Goal: Transaction & Acquisition: Download file/media

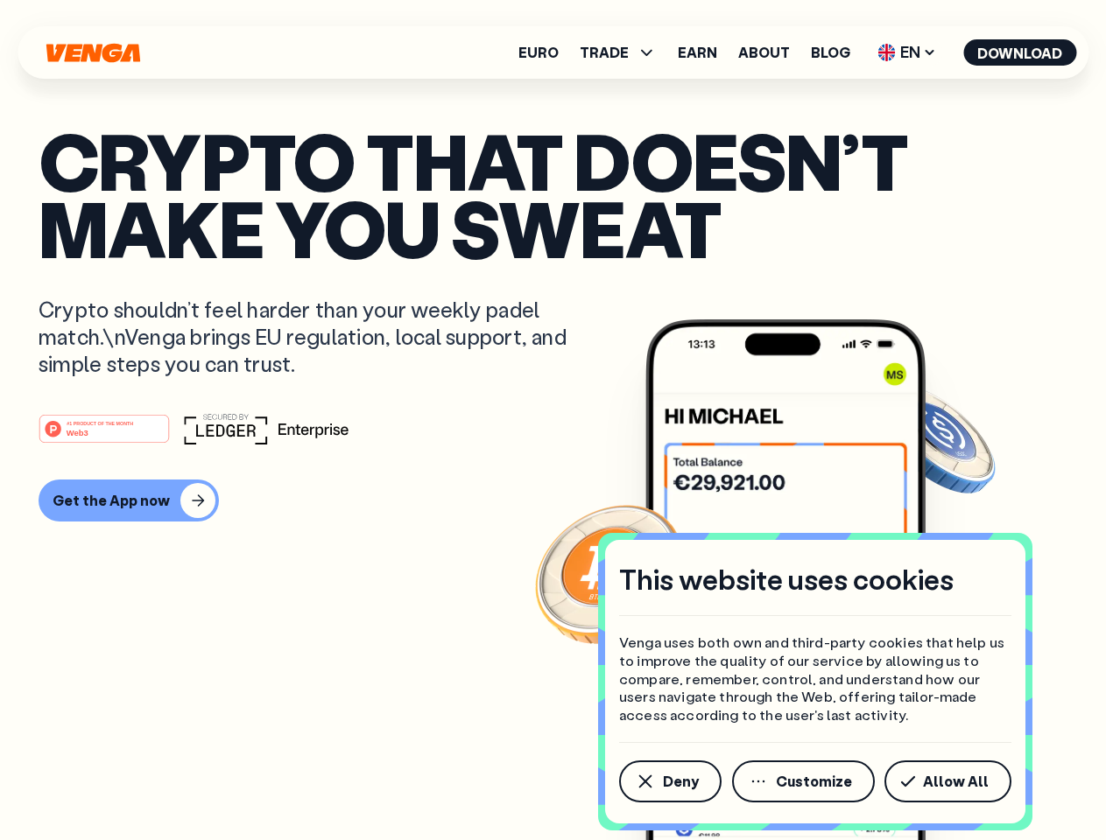
click at [552, 420] on div "#1 PRODUCT OF THE MONTH Web3" at bounding box center [553, 429] width 1028 height 32
click at [669, 782] on span "Deny" at bounding box center [681, 782] width 36 height 14
click at [804, 782] on img at bounding box center [785, 612] width 280 height 586
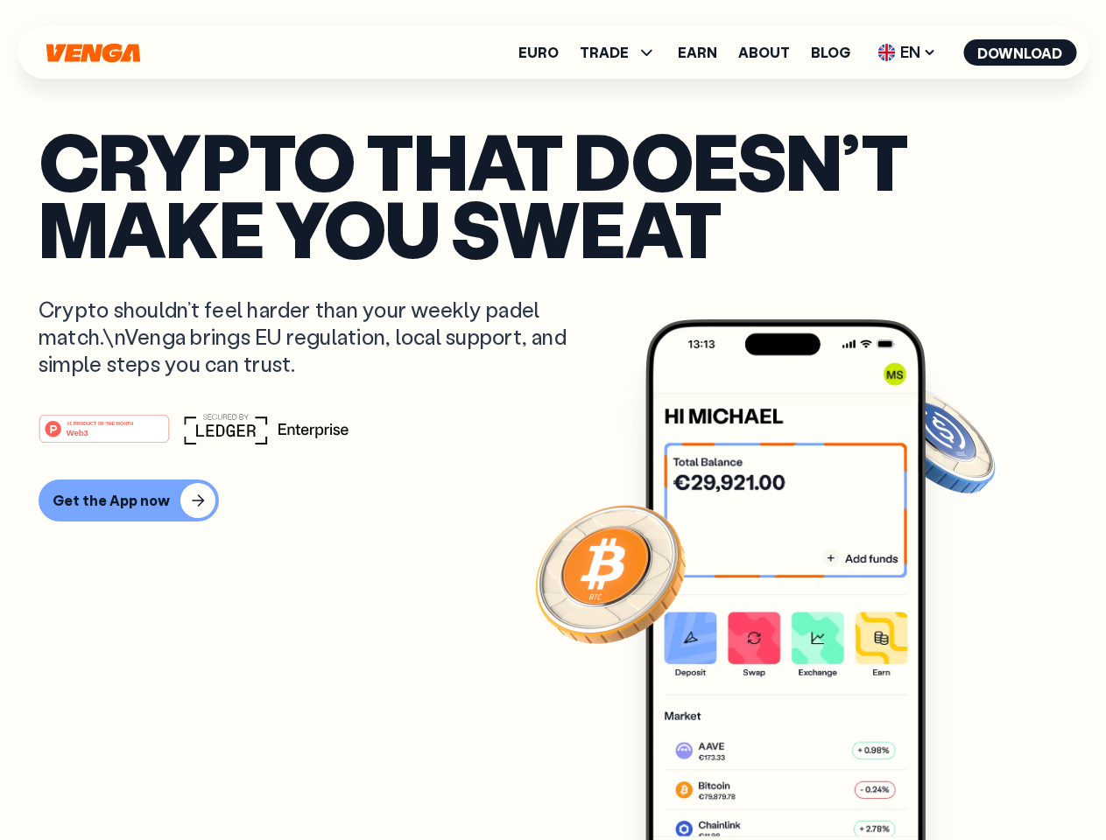
click at [951, 782] on article "Crypto that doesn’t make you sweat Crypto shouldn’t feel harder than your weekl…" at bounding box center [553, 455] width 1028 height 656
click at [623, 53] on span "TRADE" at bounding box center [603, 53] width 49 height 14
click at [907, 53] on span "EN" at bounding box center [906, 53] width 71 height 28
click at [1020, 53] on button "Download" at bounding box center [1019, 52] width 113 height 26
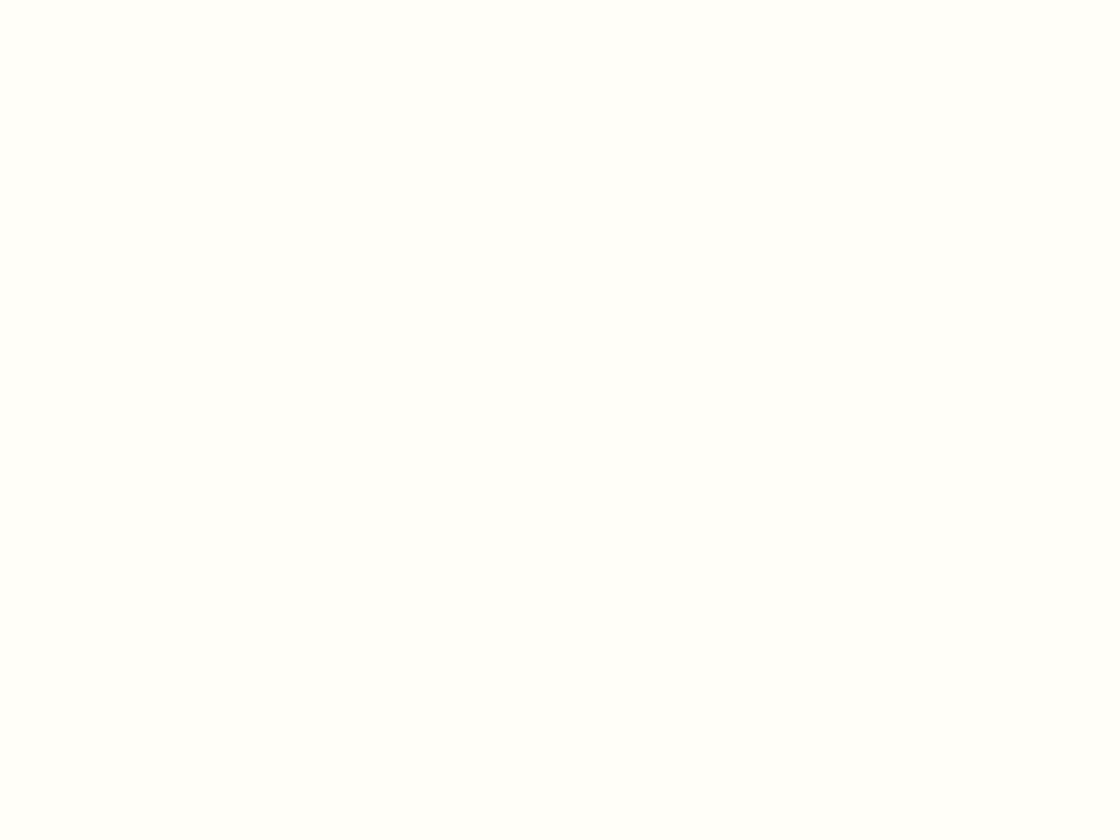
click at [126, 0] on html "This website uses cookies Venga uses both own and third-party cookies that help…" at bounding box center [560, 0] width 1120 height 0
click at [107, 0] on html "This website uses cookies Venga uses both own and third-party cookies that help…" at bounding box center [560, 0] width 1120 height 0
